Goal: Find specific fact: Find specific fact

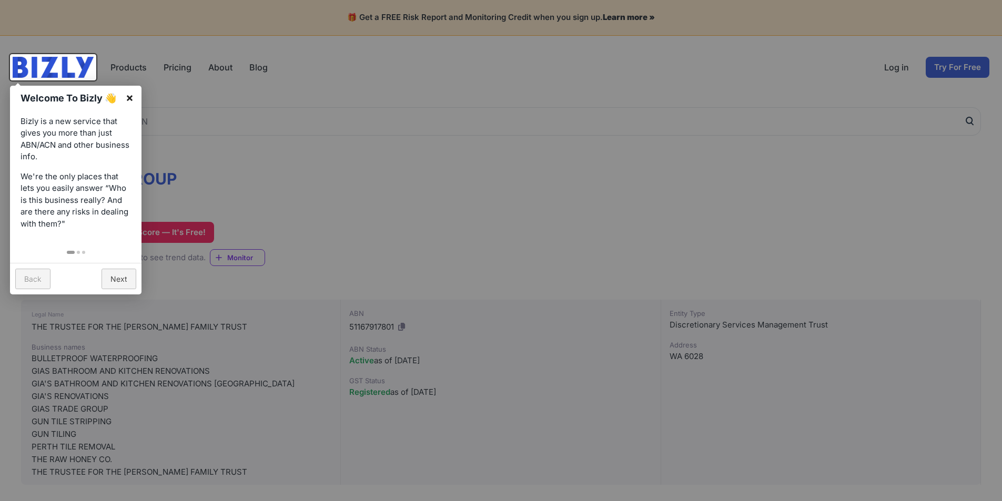
click at [131, 94] on link "×" at bounding box center [130, 98] width 24 height 24
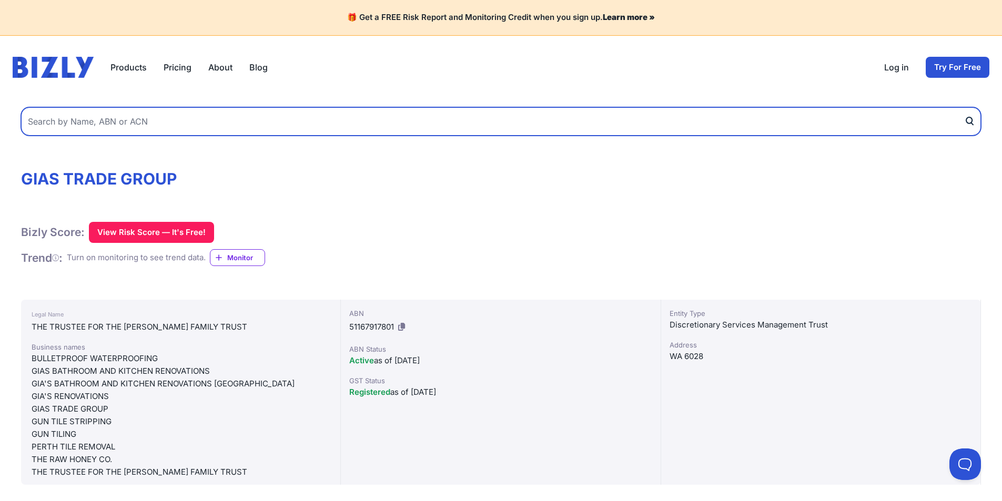
click at [276, 129] on input "text" at bounding box center [501, 121] width 960 height 28
click at [166, 112] on input "text" at bounding box center [501, 121] width 960 height 28
paste input "51 167 917 801"
type input "51 167 917 801"
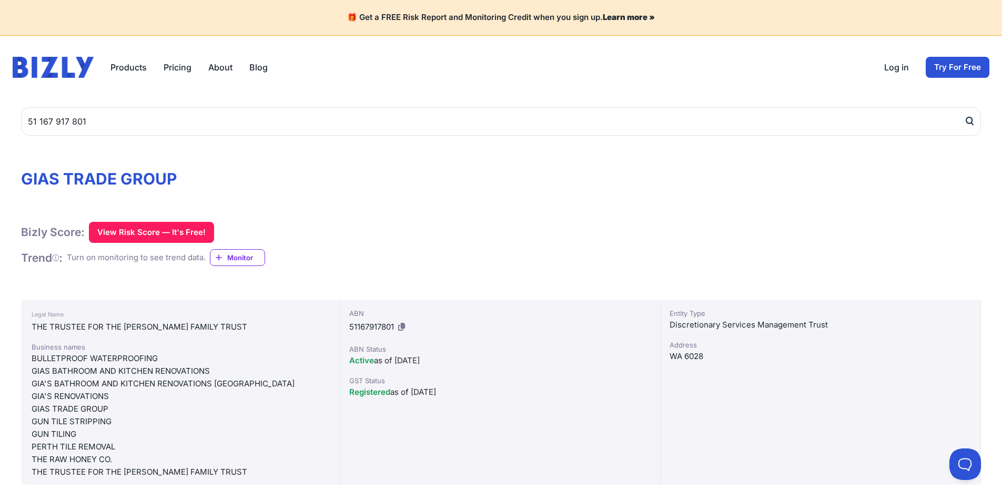
click at [968, 117] on icon "submit" at bounding box center [969, 120] width 6 height 6
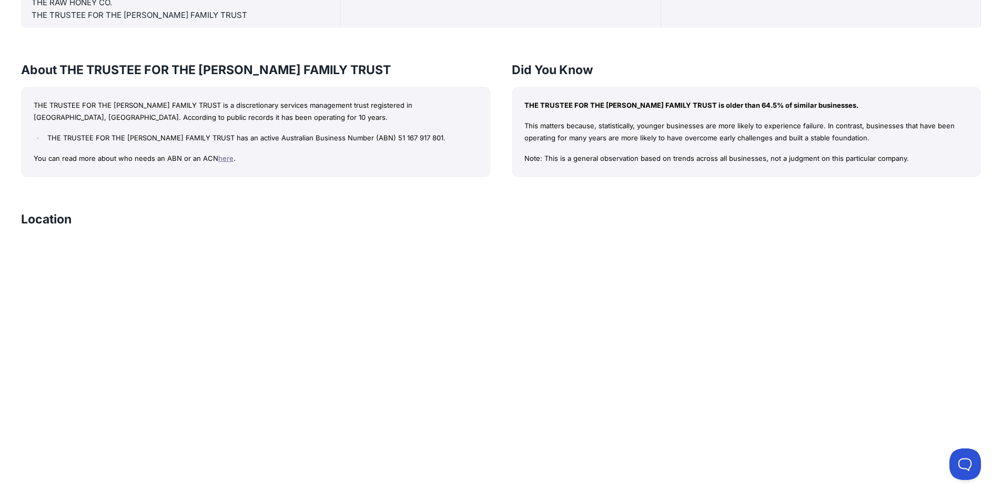
scroll to position [631, 0]
